Goal: Information Seeking & Learning: Find specific fact

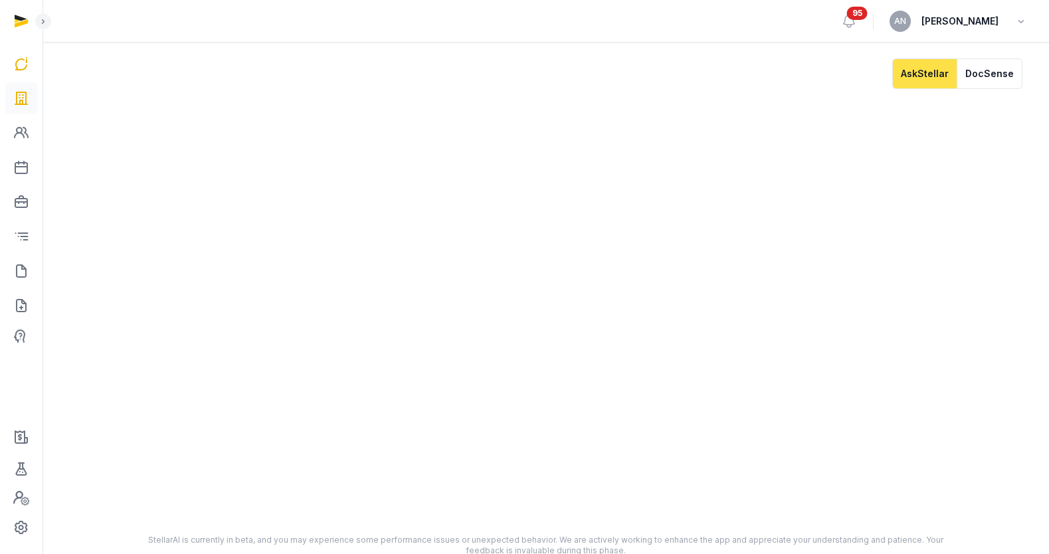
click at [19, 95] on icon at bounding box center [21, 98] width 16 height 21
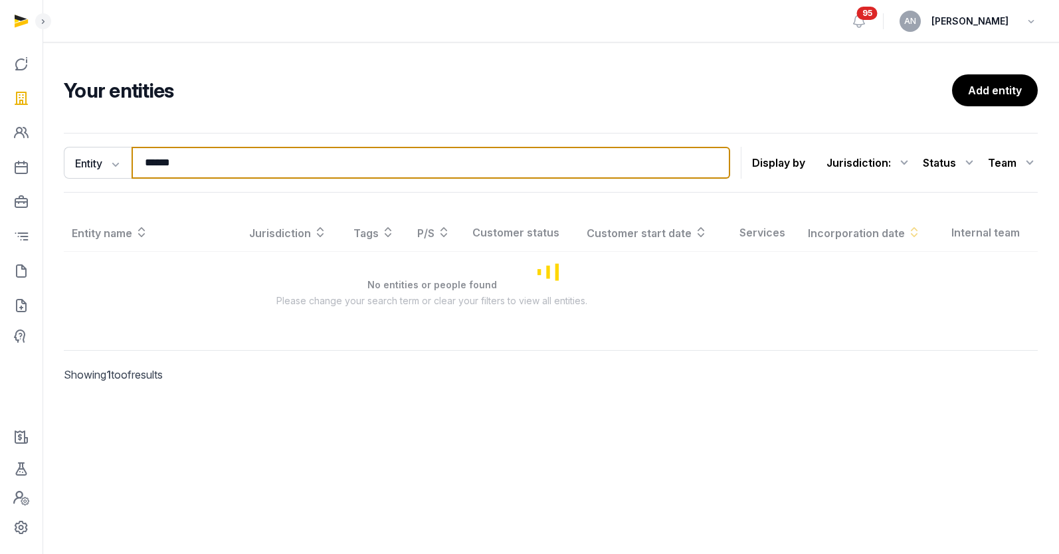
click at [403, 159] on input "******" at bounding box center [430, 163] width 598 height 32
click at [402, 158] on input "******" at bounding box center [430, 163] width 598 height 32
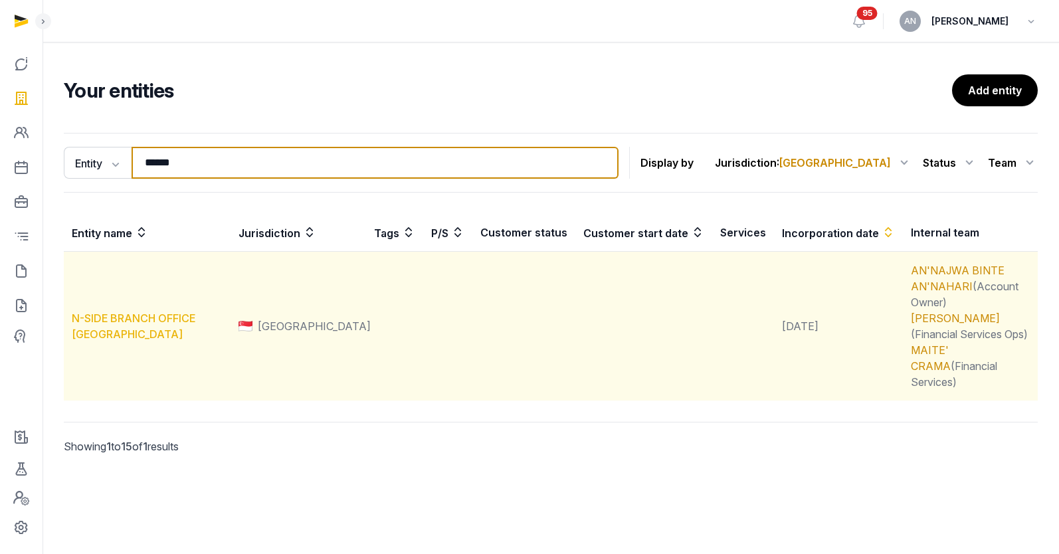
type input "******"
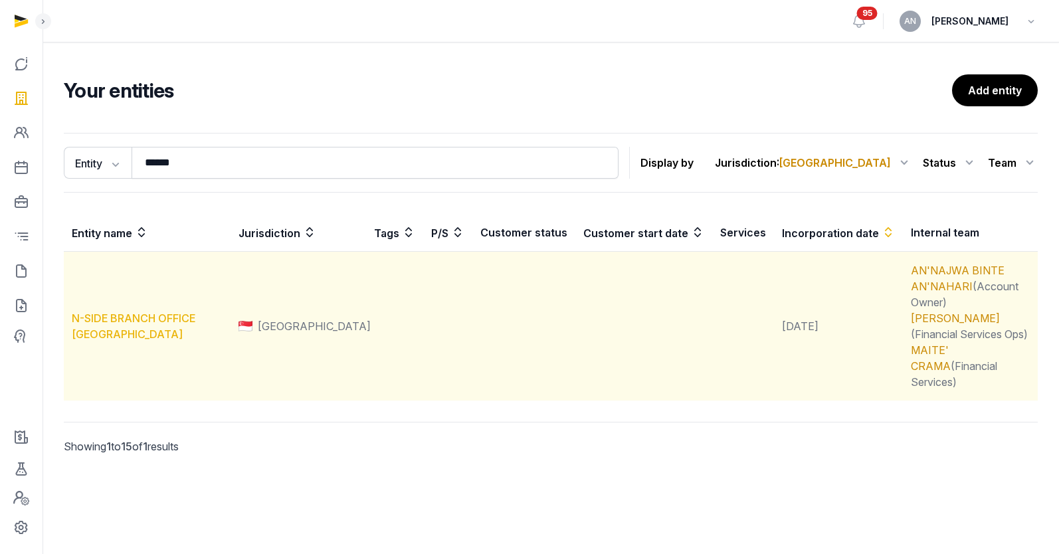
click at [131, 311] on link "N-SIDE BRANCH OFFICE [GEOGRAPHIC_DATA]" at bounding box center [134, 325] width 124 height 29
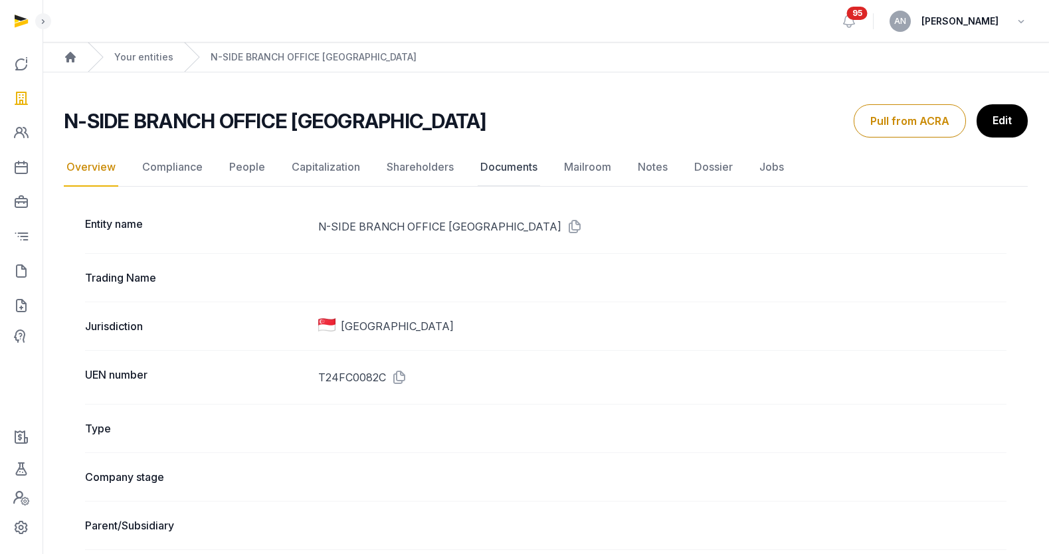
click at [493, 164] on link "Documents" at bounding box center [509, 167] width 62 height 39
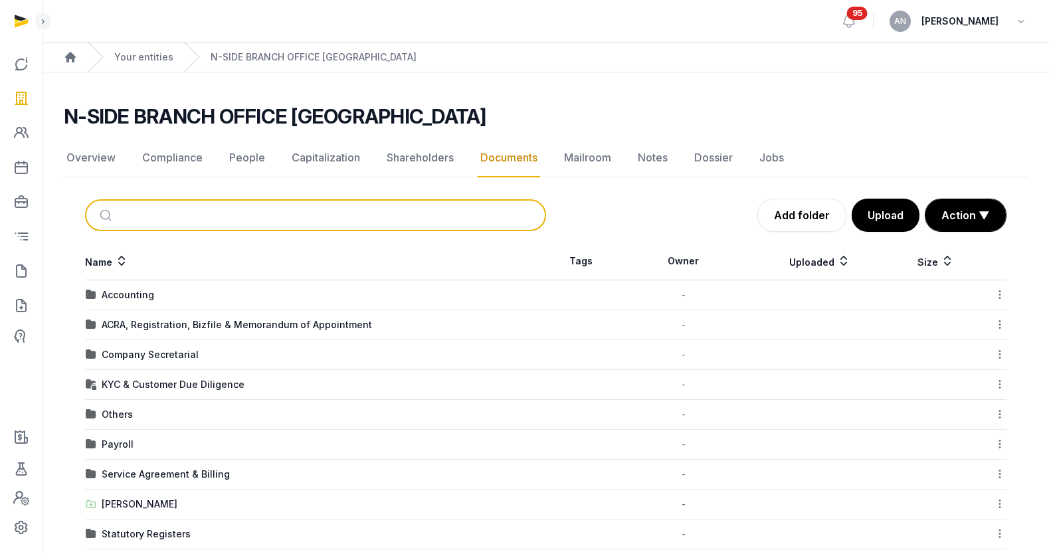
click at [349, 213] on input "search" at bounding box center [331, 215] width 416 height 29
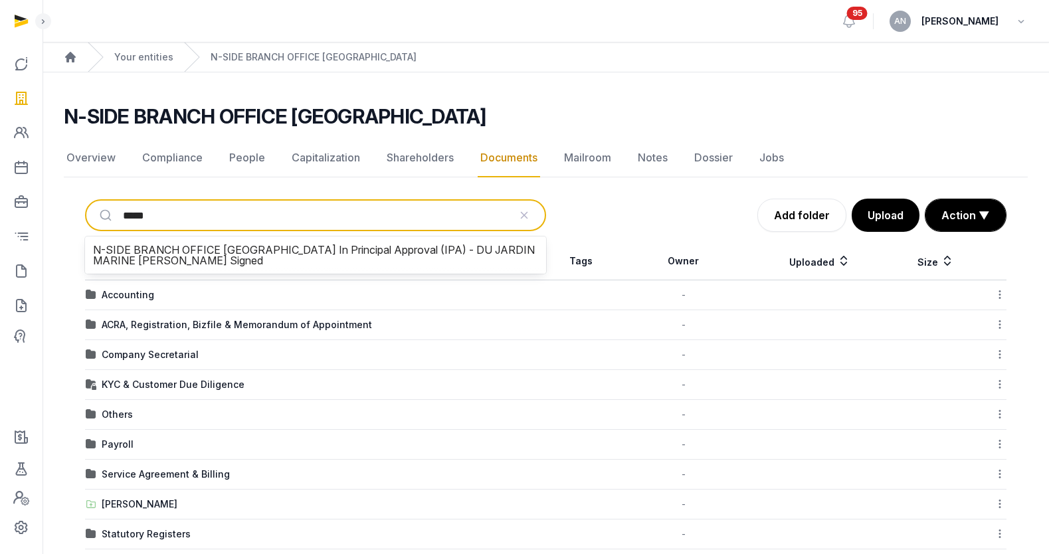
type input "******"
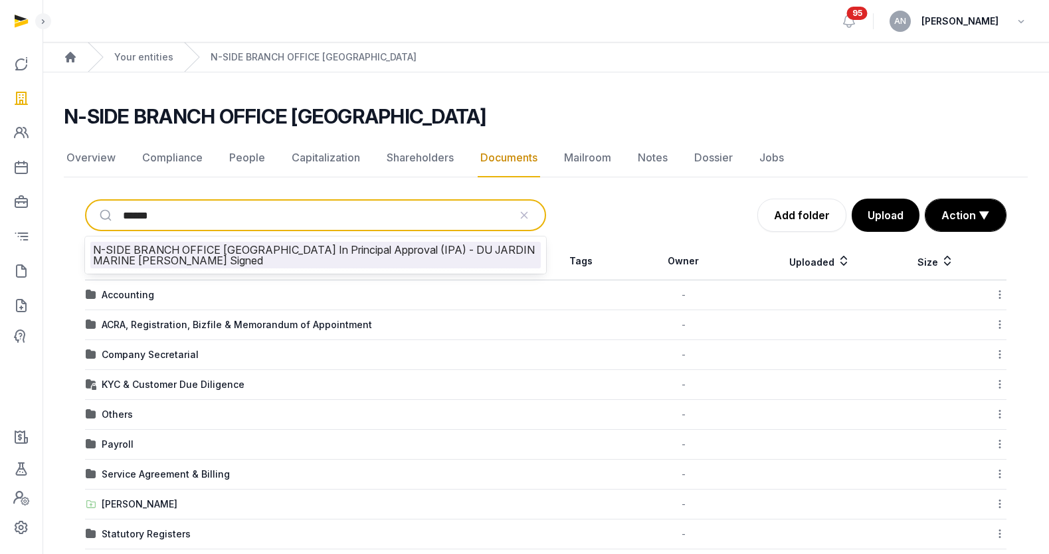
click at [349, 245] on li "N-SIDE BRANCH OFFICE [GEOGRAPHIC_DATA] In Principal Approval (IPA) - DU JARDIN …" at bounding box center [315, 255] width 450 height 27
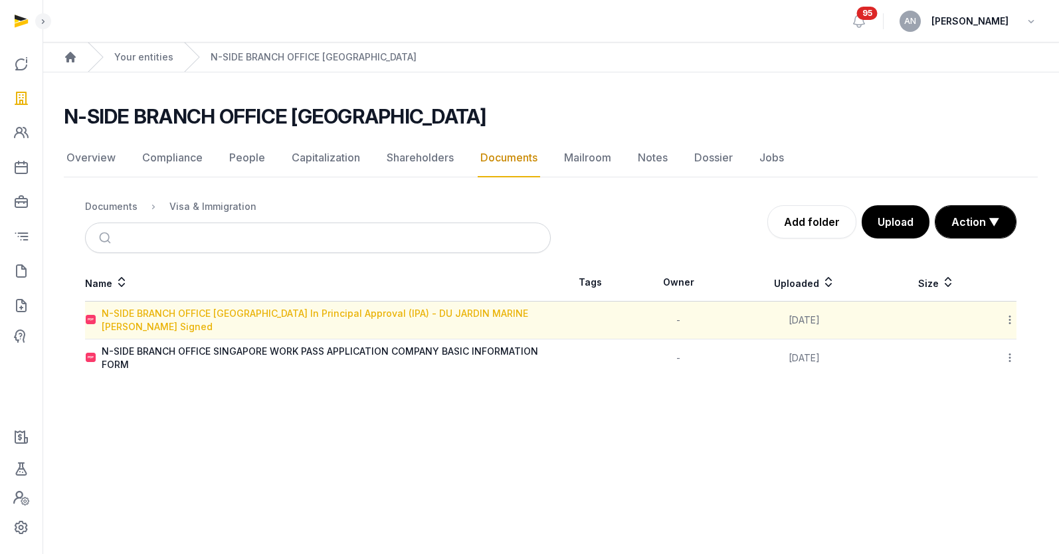
click at [276, 320] on div "N-SIDE BRANCH OFFICE [GEOGRAPHIC_DATA] In Principal Approval (IPA) - DU JARDIN …" at bounding box center [326, 320] width 448 height 27
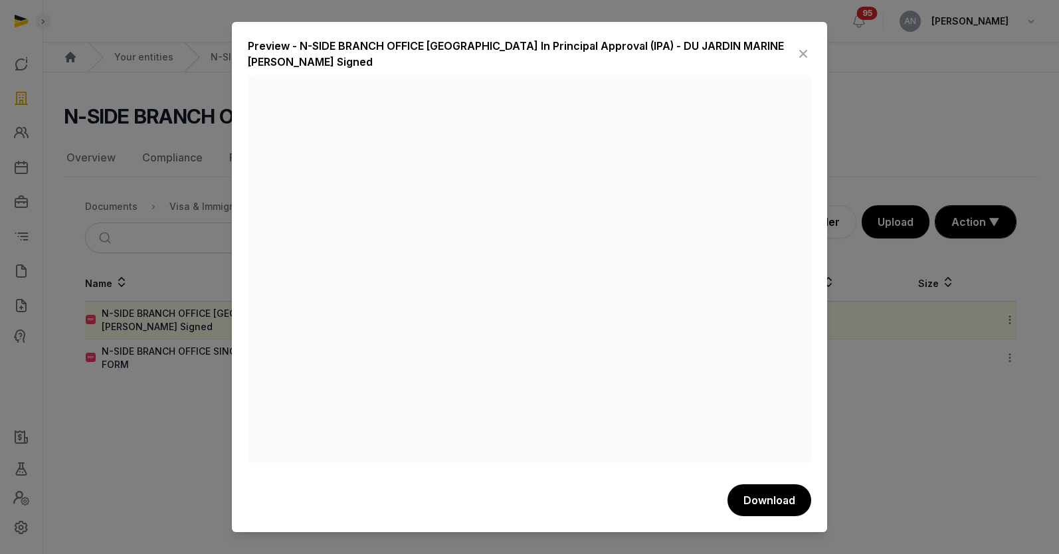
drag, startPoint x: 802, startPoint y: 55, endPoint x: 547, endPoint y: 35, distance: 255.9
click at [802, 54] on icon at bounding box center [803, 53] width 16 height 21
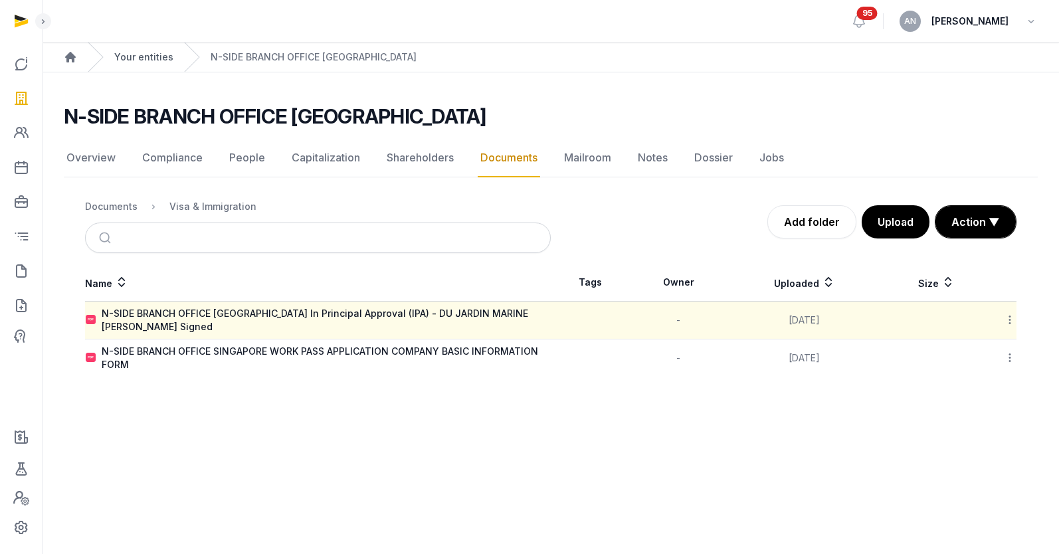
click at [167, 58] on link "Your entities" at bounding box center [143, 56] width 59 height 13
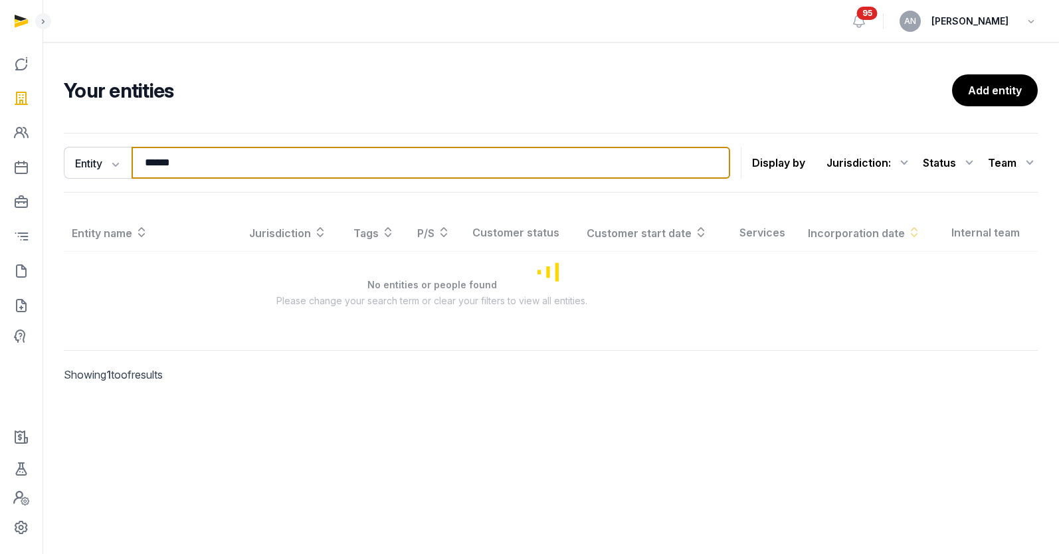
click at [232, 161] on input "******" at bounding box center [430, 163] width 598 height 32
click at [231, 160] on input "******" at bounding box center [430, 163] width 598 height 32
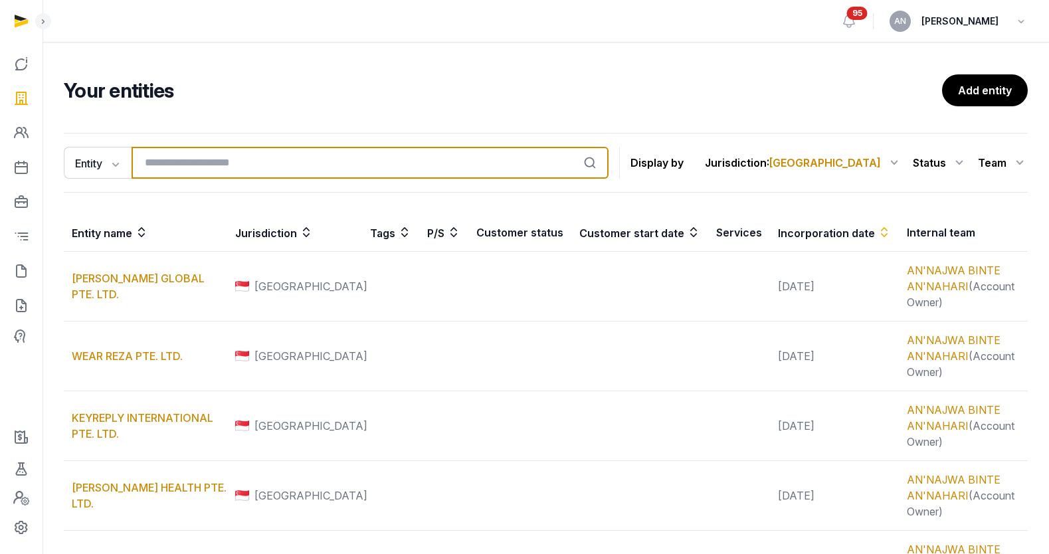
type input "*"
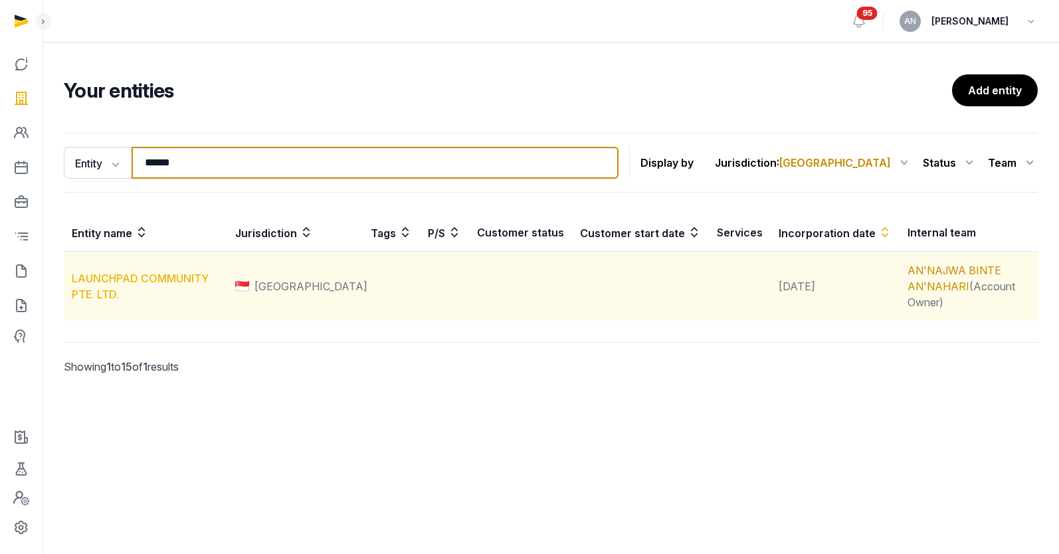
type input "******"
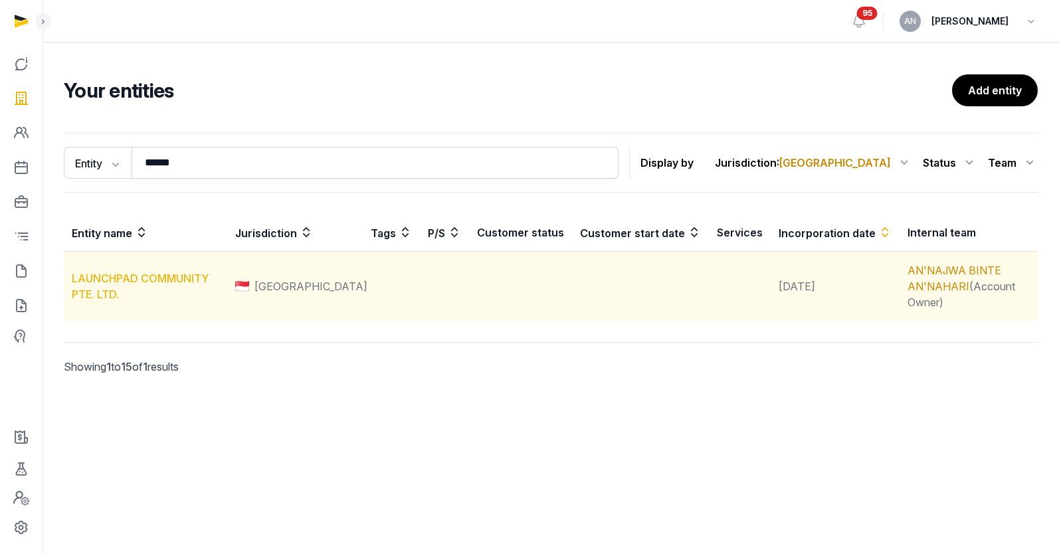
click at [110, 272] on link "LAUNCHPAD COMMUNITY PTE. LTD." at bounding box center [140, 286] width 137 height 29
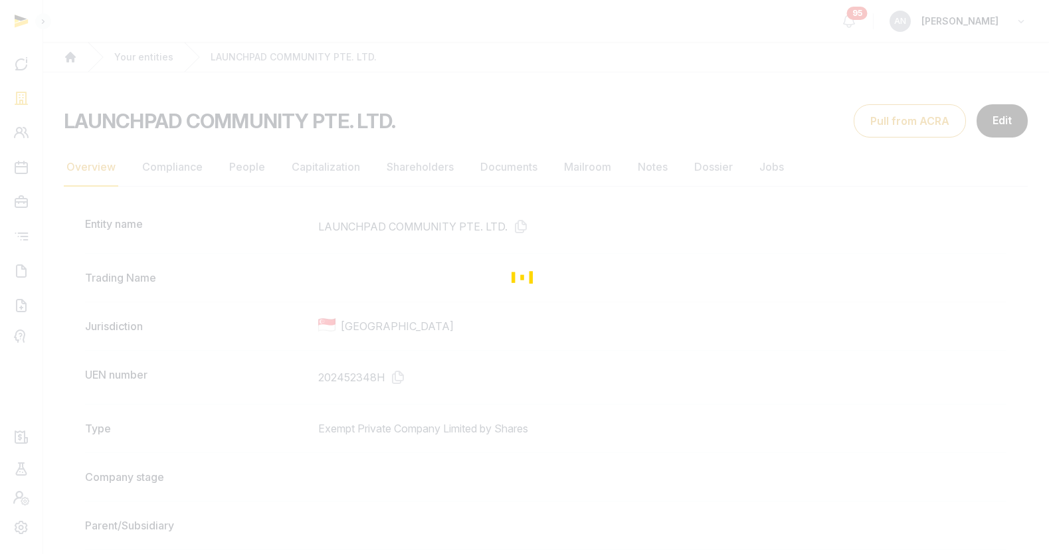
click at [231, 217] on div "Loading" at bounding box center [524, 277] width 1049 height 554
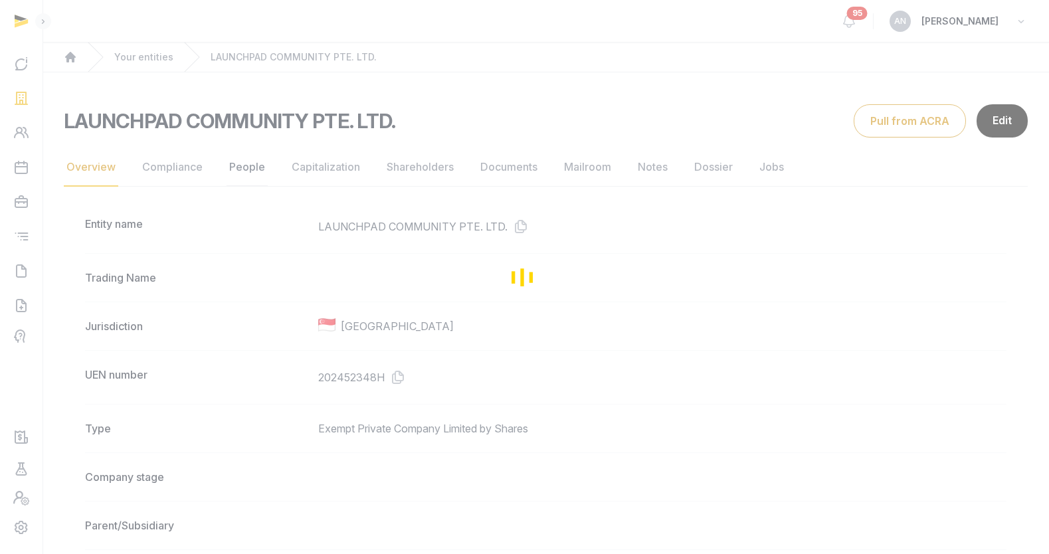
click at [232, 163] on link "People" at bounding box center [246, 167] width 41 height 39
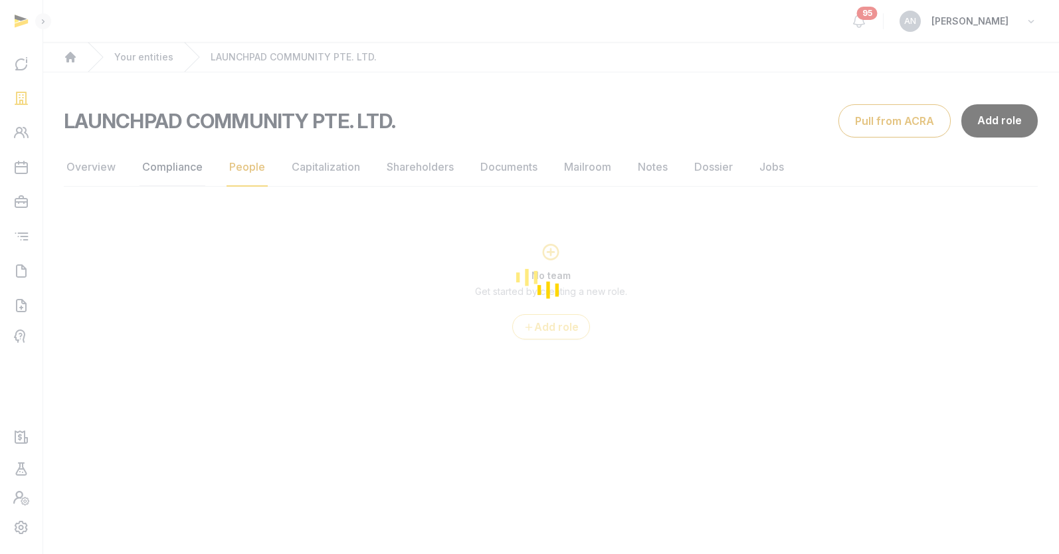
click at [174, 164] on div "Loading" at bounding box center [529, 277] width 1059 height 554
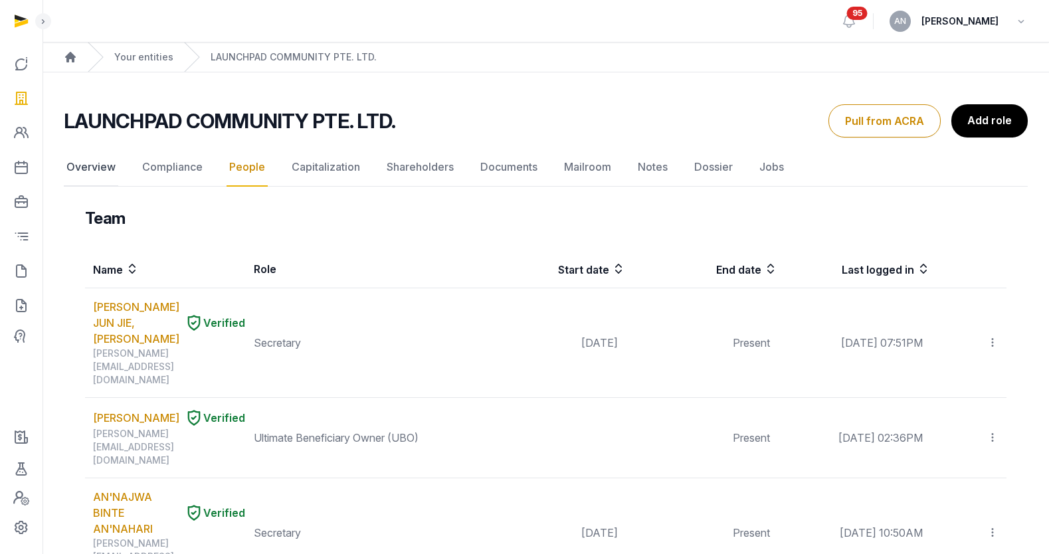
click at [106, 167] on link "Overview" at bounding box center [91, 167] width 54 height 39
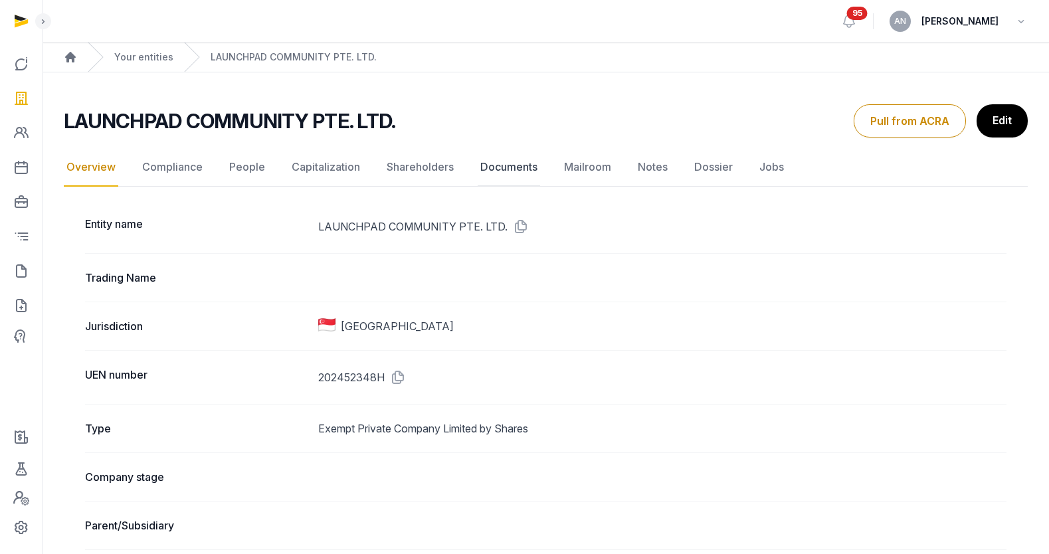
click at [520, 171] on link "Documents" at bounding box center [509, 167] width 62 height 39
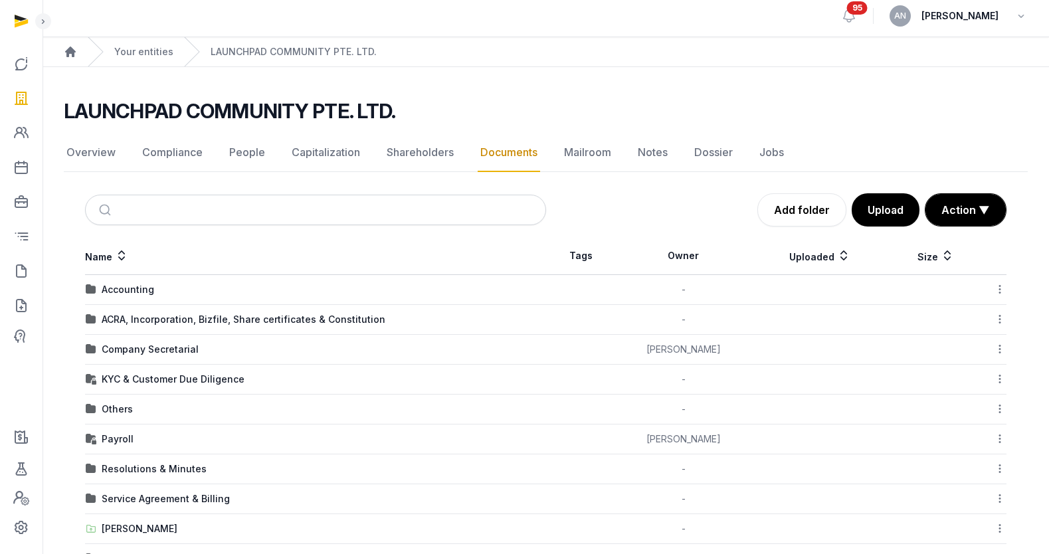
scroll to position [81, 0]
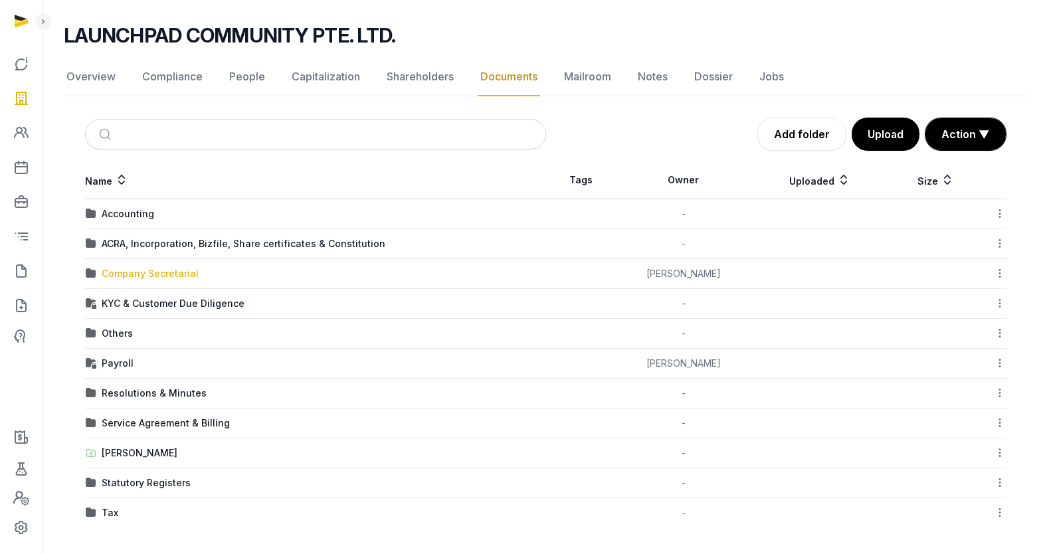
click at [151, 276] on div "Company Secretarial" at bounding box center [150, 273] width 97 height 13
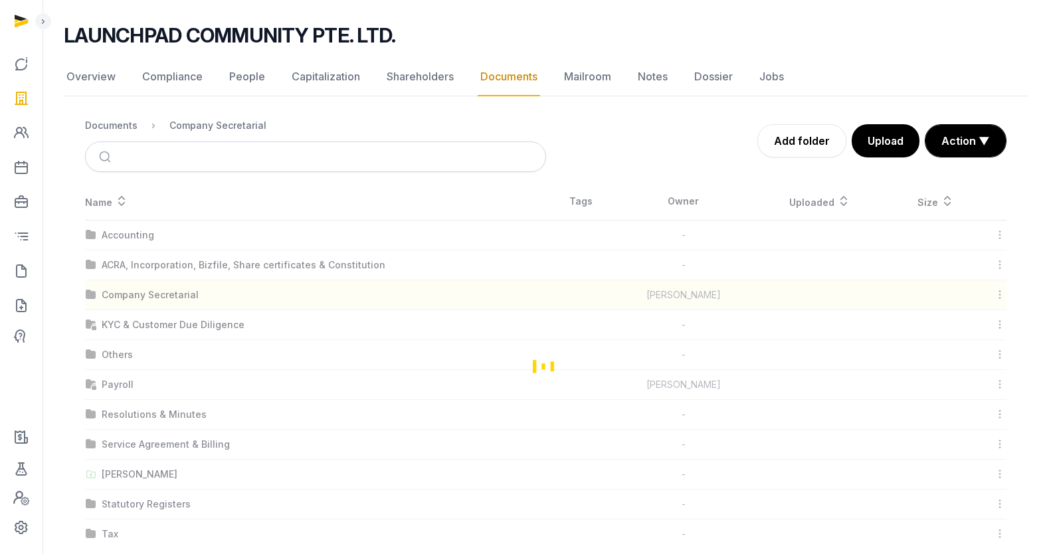
scroll to position [0, 0]
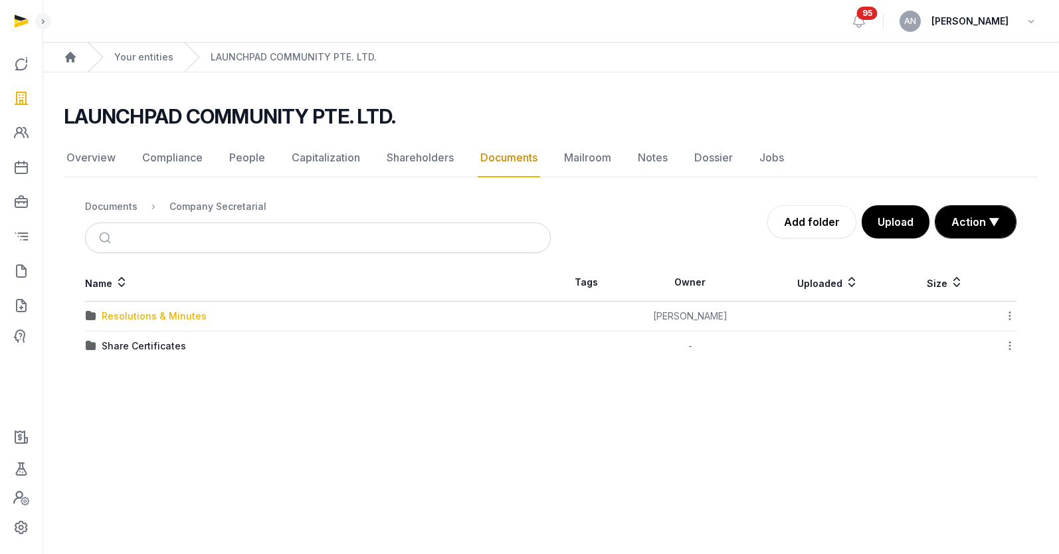
click at [141, 315] on div "Resolutions & Minutes" at bounding box center [154, 315] width 105 height 13
click at [104, 316] on div "2025" at bounding box center [113, 315] width 23 height 13
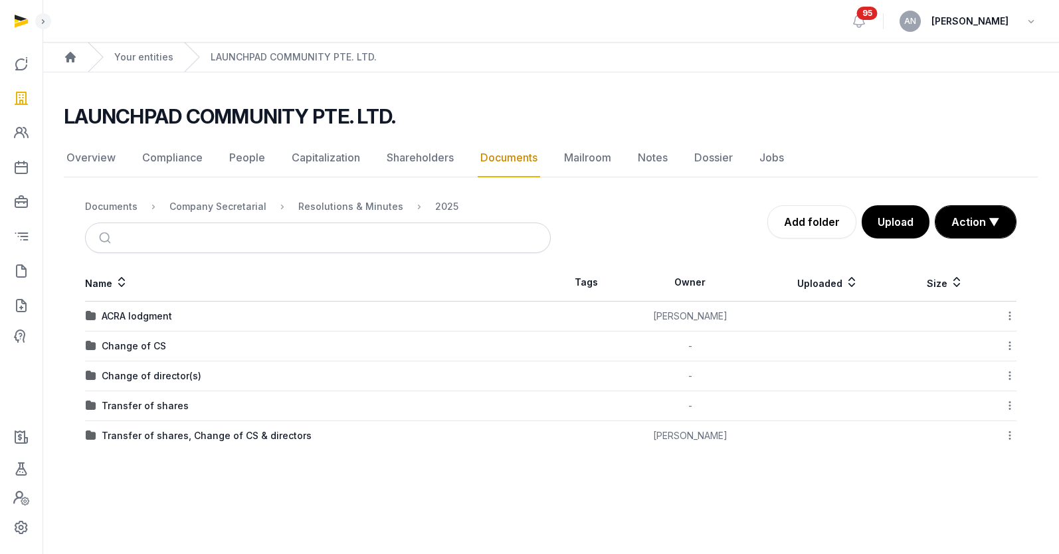
click at [164, 438] on div "Transfer of shares, Change of CS & directors" at bounding box center [207, 435] width 210 height 13
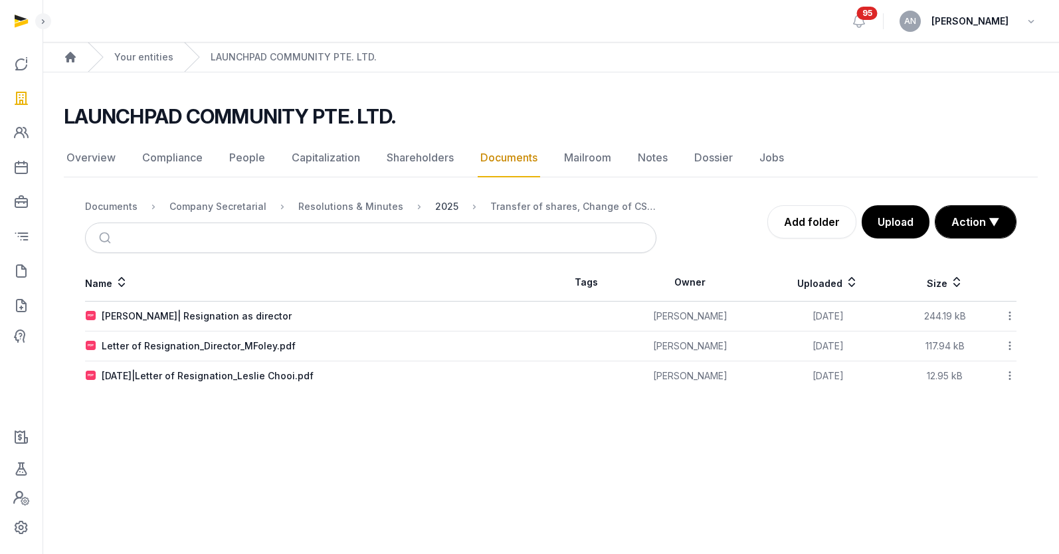
click at [438, 205] on div "2025" at bounding box center [446, 206] width 23 height 13
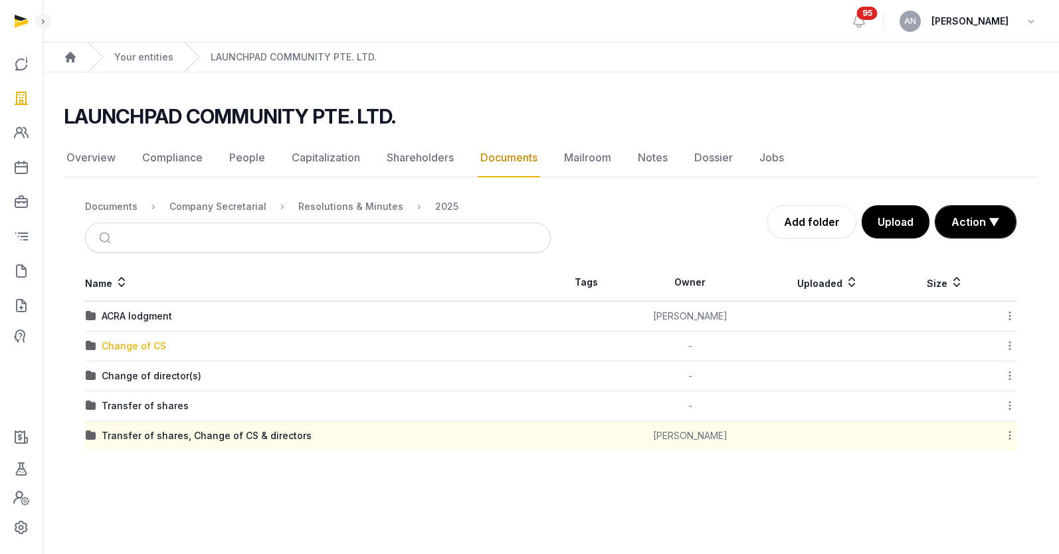
click at [122, 346] on div "Change of CS" at bounding box center [134, 345] width 64 height 13
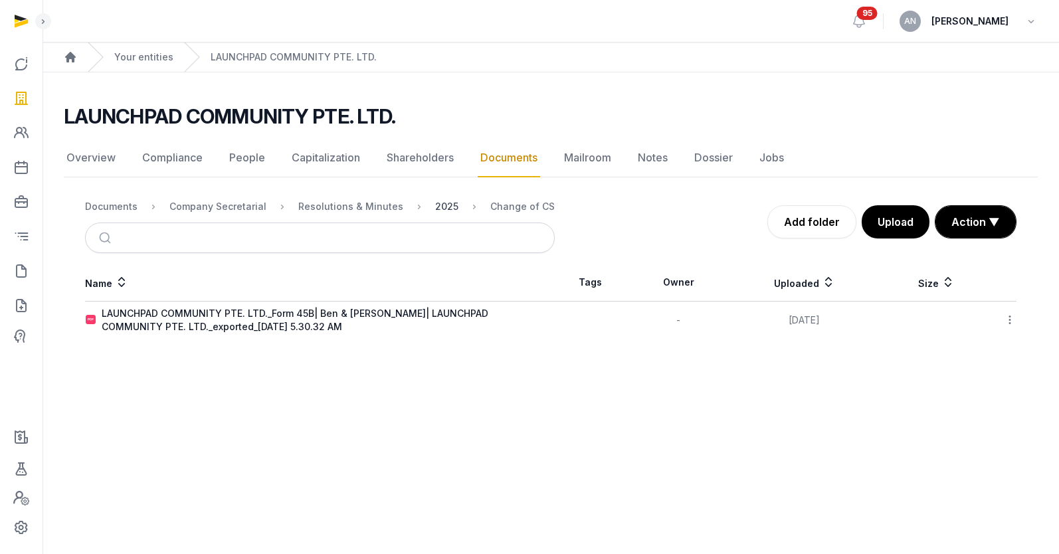
click at [441, 203] on div "2025" at bounding box center [446, 206] width 23 height 13
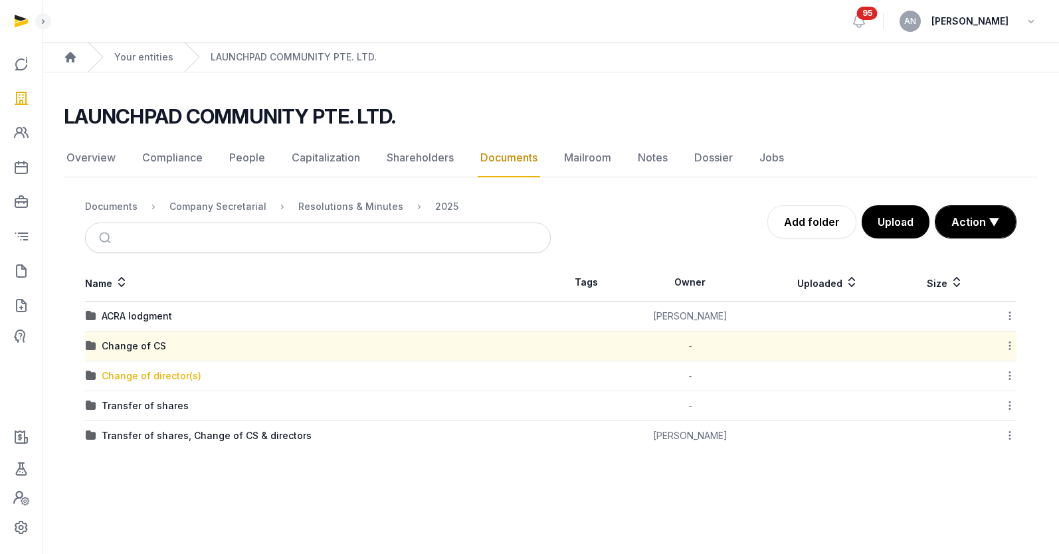
click at [167, 378] on div "Change of director(s)" at bounding box center [152, 375] width 100 height 13
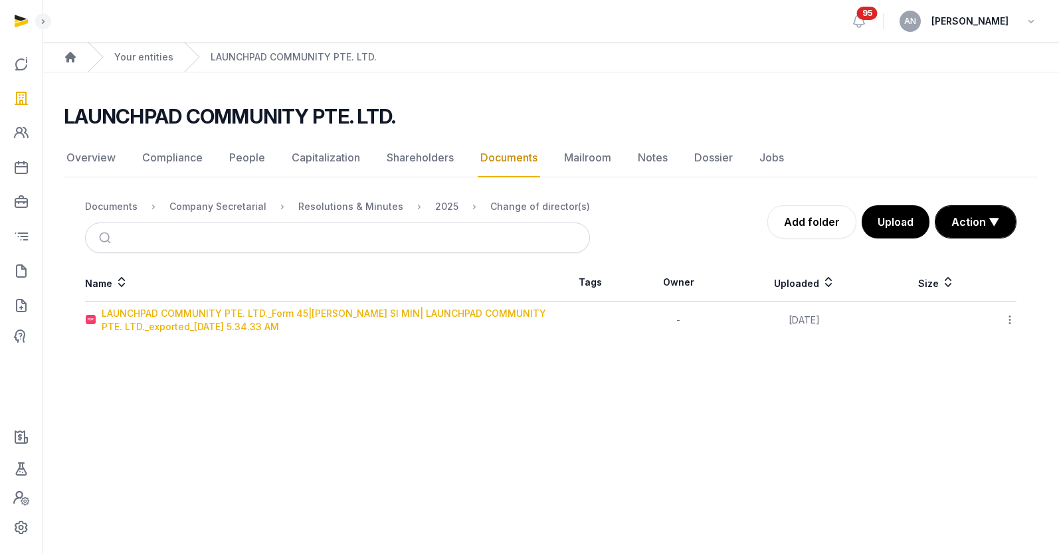
click at [165, 327] on div "LAUNCHPAD COMMUNITY PTE. LTD._Form 45|[PERSON_NAME] SI MIN| LAUNCHPAD COMMUNITY…" at bounding box center [326, 320] width 448 height 27
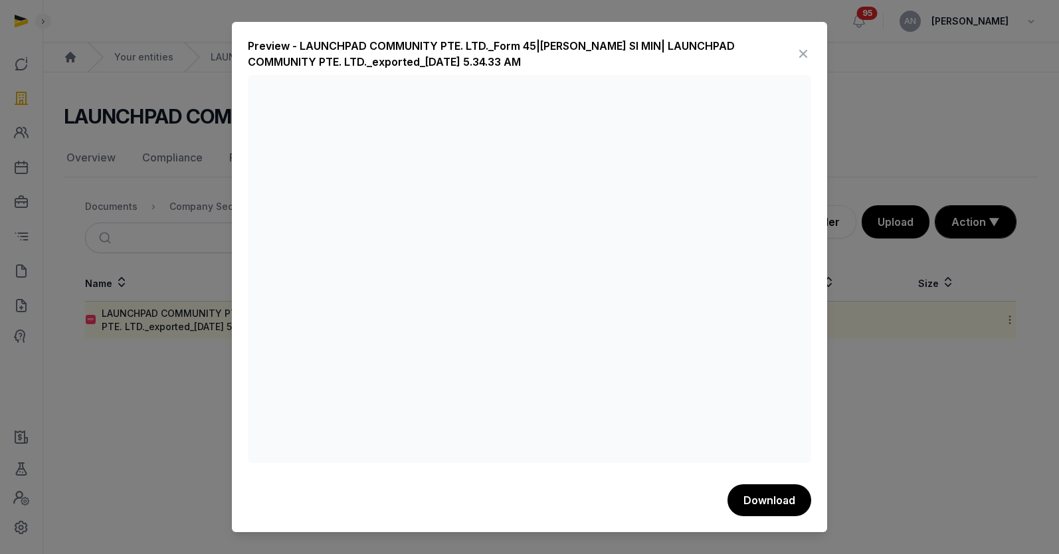
click at [814, 60] on div "Preview - LAUNCHPAD COMMUNITY PTE. LTD._Form 45|[PERSON_NAME] SI MIN| LAUNCHPAD…" at bounding box center [529, 277] width 595 height 510
click at [790, 51] on div "Preview - LAUNCHPAD COMMUNITY PTE. LTD._Form 45|[PERSON_NAME] SI MIN| LAUNCHPAD…" at bounding box center [521, 54] width 547 height 32
click at [806, 52] on icon at bounding box center [803, 53] width 16 height 21
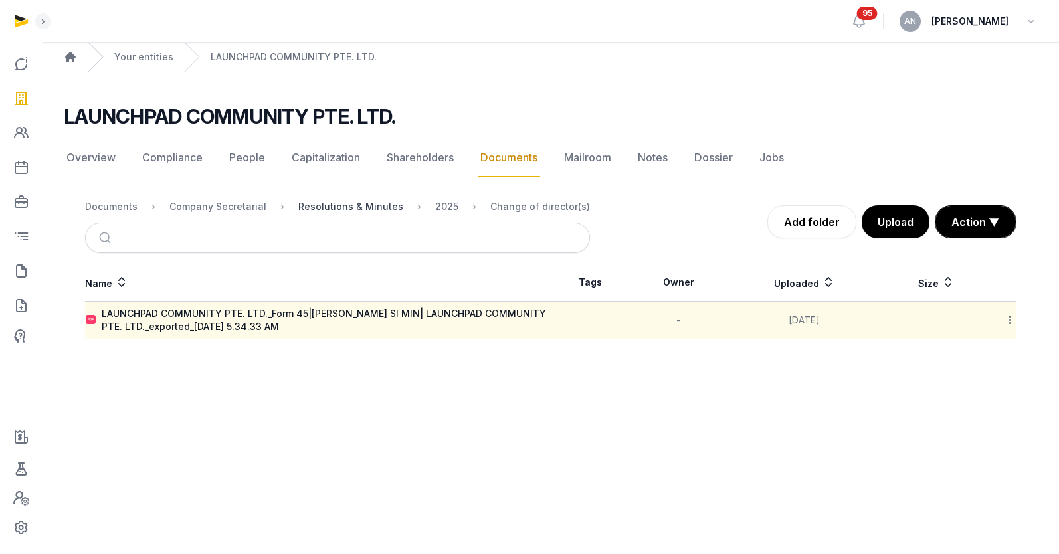
click at [325, 205] on div "Resolutions & Minutes" at bounding box center [350, 206] width 105 height 13
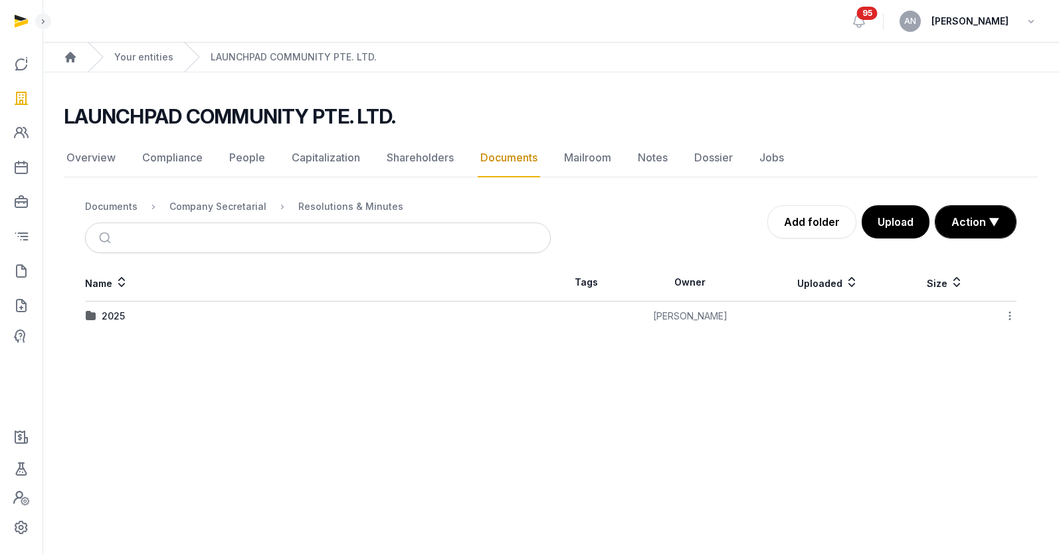
click at [113, 315] on div "2025" at bounding box center [113, 315] width 23 height 13
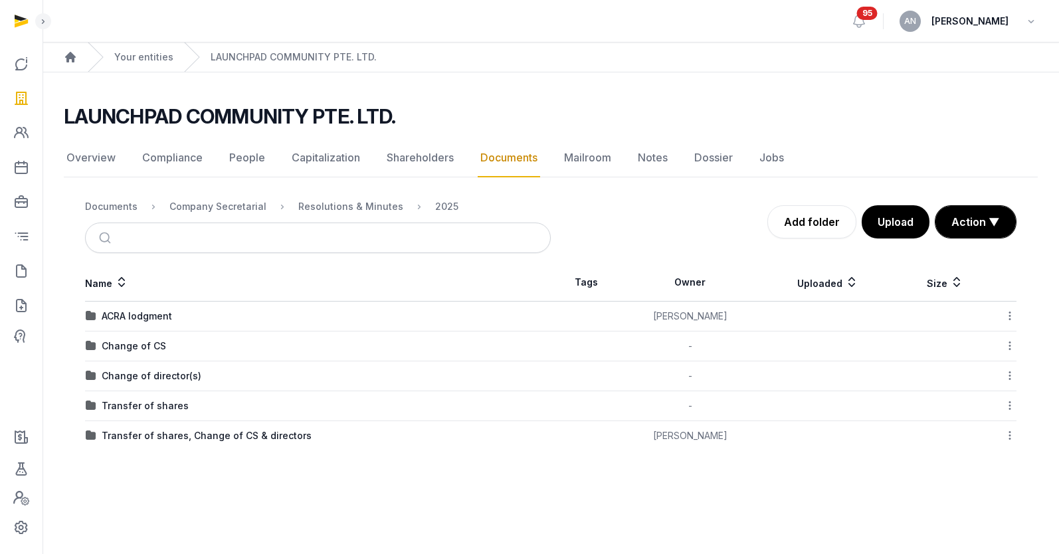
click at [141, 442] on td "Transfer of shares, Change of CS & directors" at bounding box center [318, 436] width 466 height 30
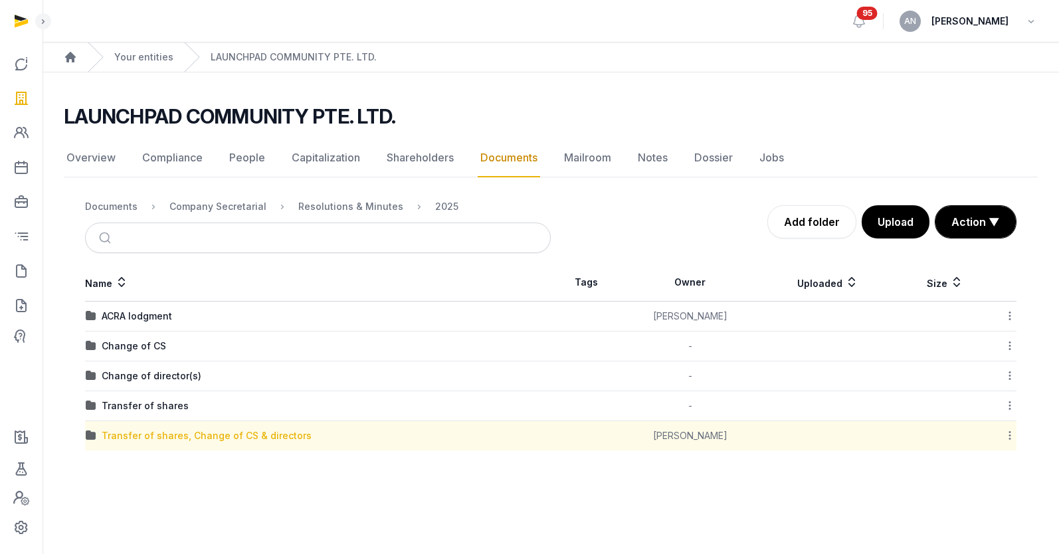
click at [141, 440] on div "Transfer of shares, Change of CS & directors" at bounding box center [207, 435] width 210 height 13
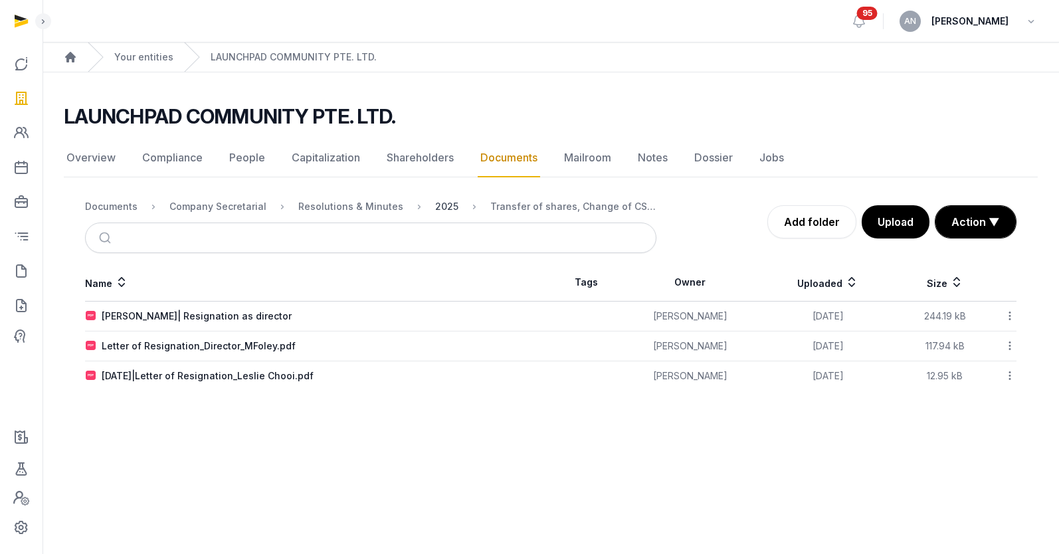
click at [436, 199] on nav "Documents Company Secretarial Resolutions & Minutes 2025 Transfer of shares, Ch…" at bounding box center [370, 207] width 571 height 32
click at [437, 201] on div "2025" at bounding box center [446, 206] width 23 height 13
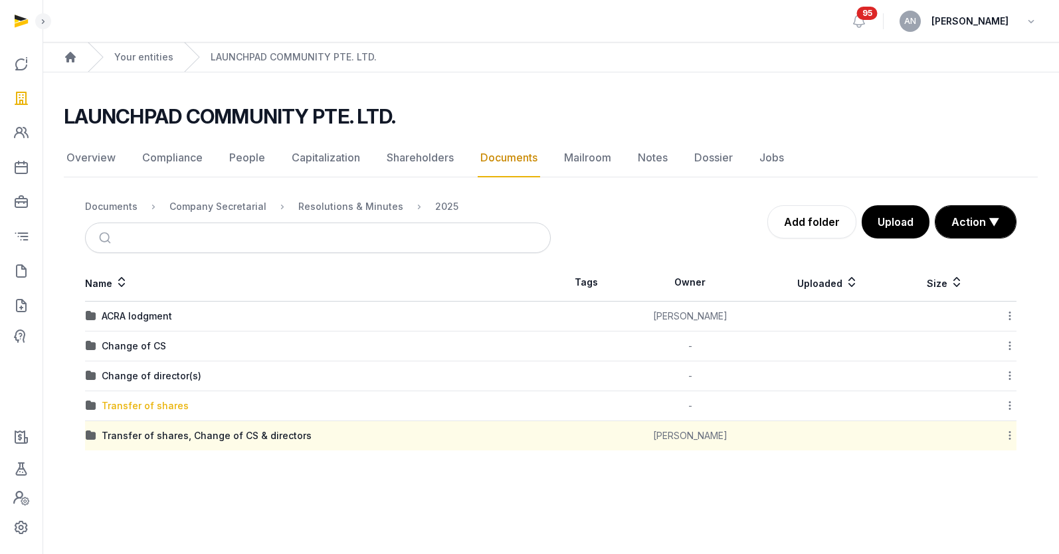
click at [126, 407] on div "Transfer of shares" at bounding box center [145, 405] width 87 height 13
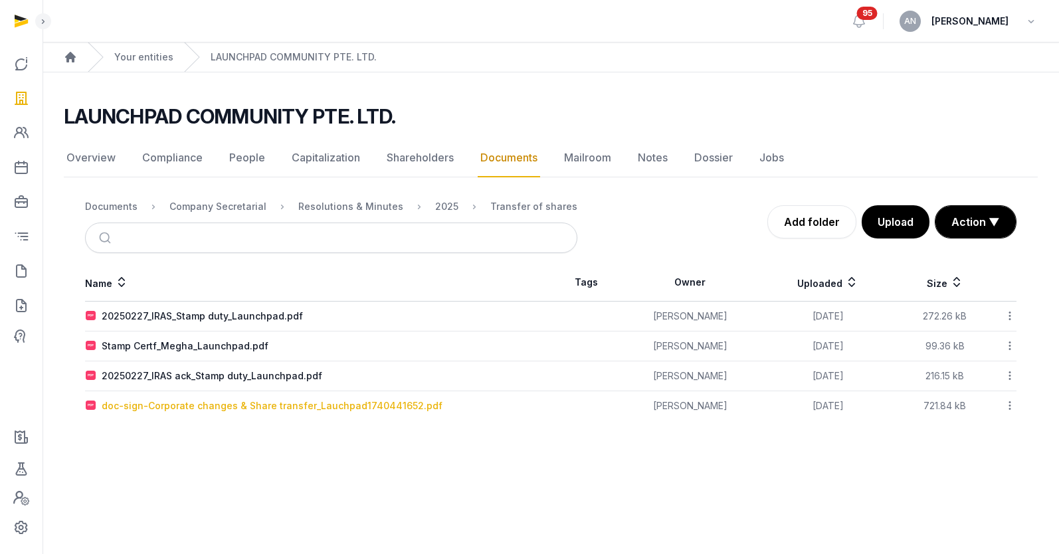
click at [164, 404] on div "doc-sign-Corporate changes & Share transfer_Lauchpad1740441652.pdf" at bounding box center [272, 405] width 341 height 13
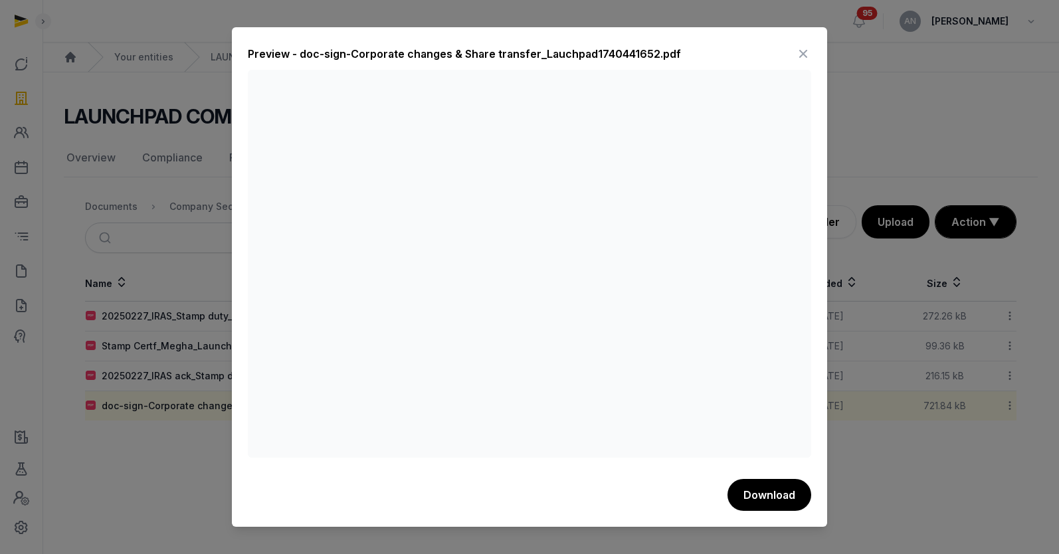
click at [800, 52] on icon at bounding box center [803, 53] width 16 height 21
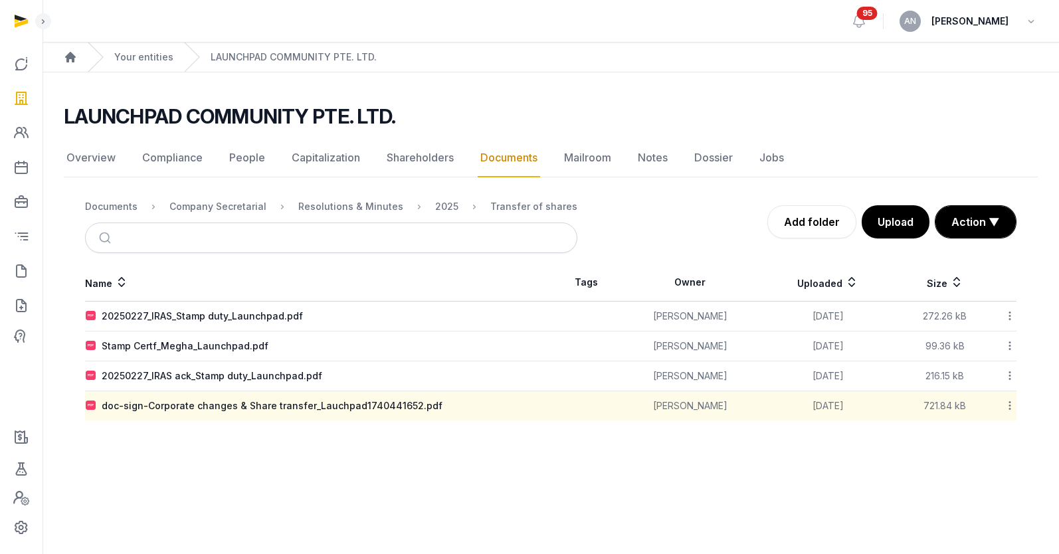
click at [542, 109] on div "LAUNCHPAD COMMUNITY PTE. LTD." at bounding box center [545, 116] width 963 height 24
click at [105, 166] on link "Overview" at bounding box center [91, 158] width 54 height 39
